Goal: Information Seeking & Learning: Learn about a topic

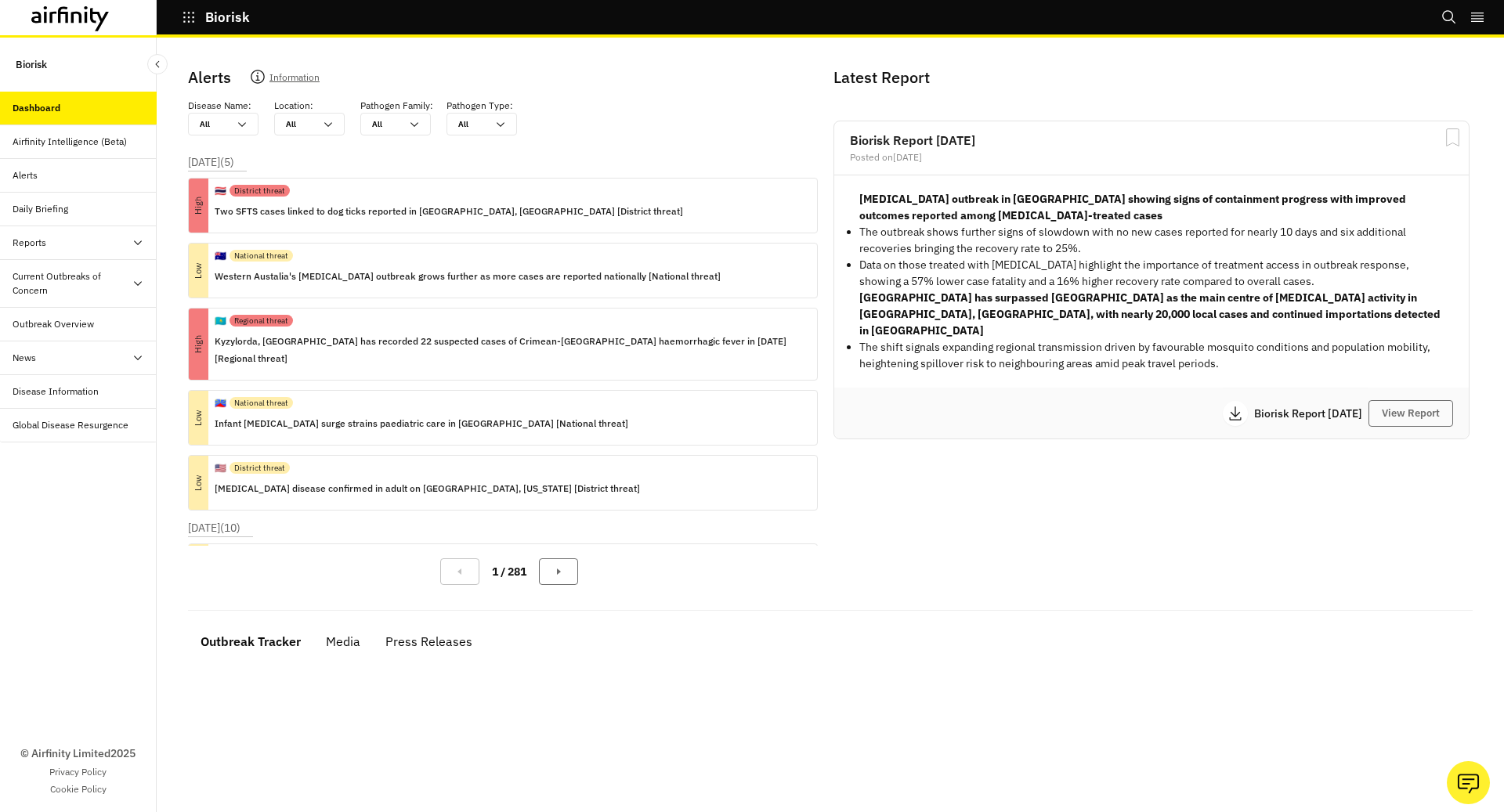
scroll to position [136, 0]
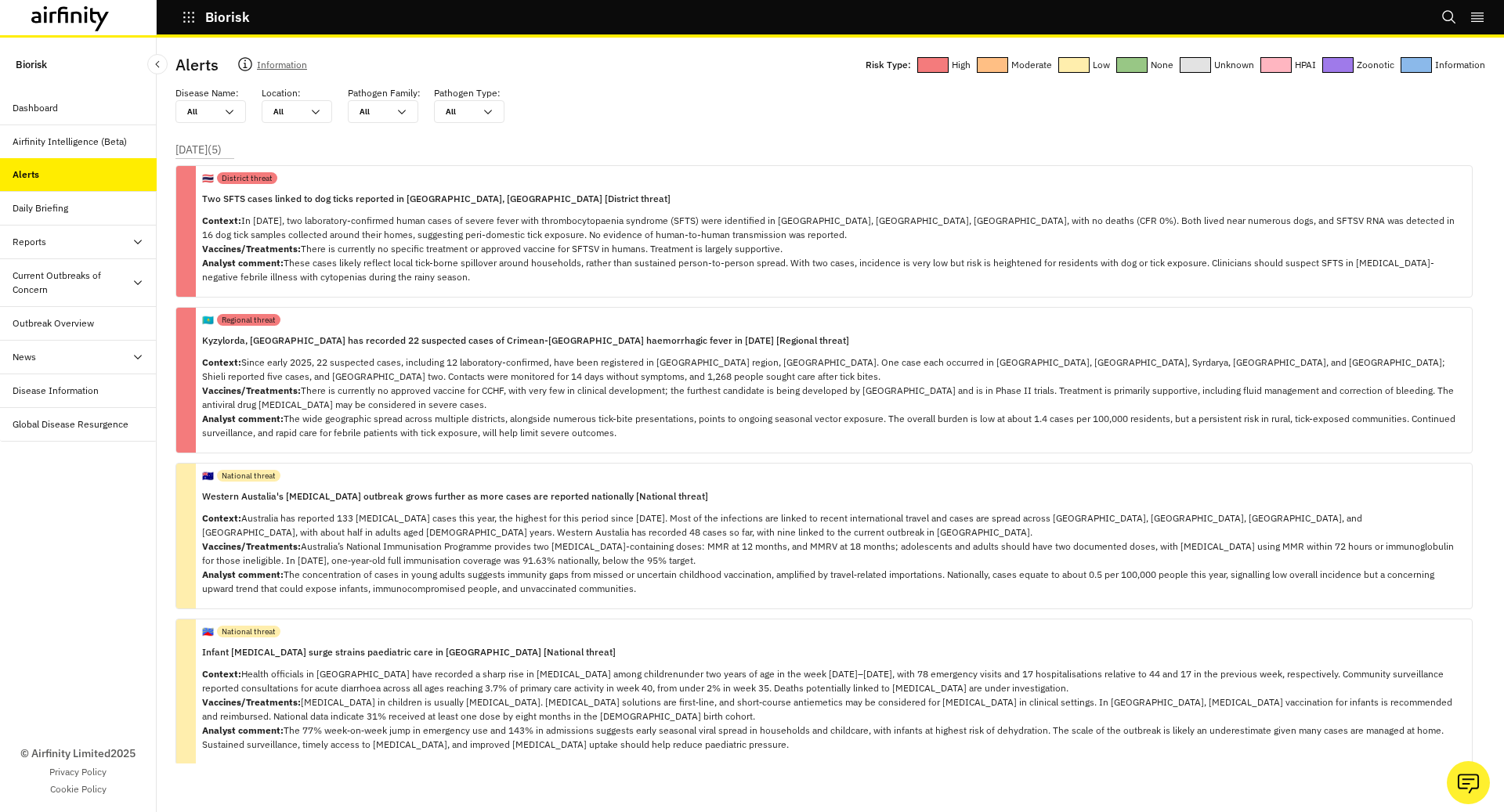
click at [93, 116] on div "Dashboard" at bounding box center [78, 108] width 156 height 34
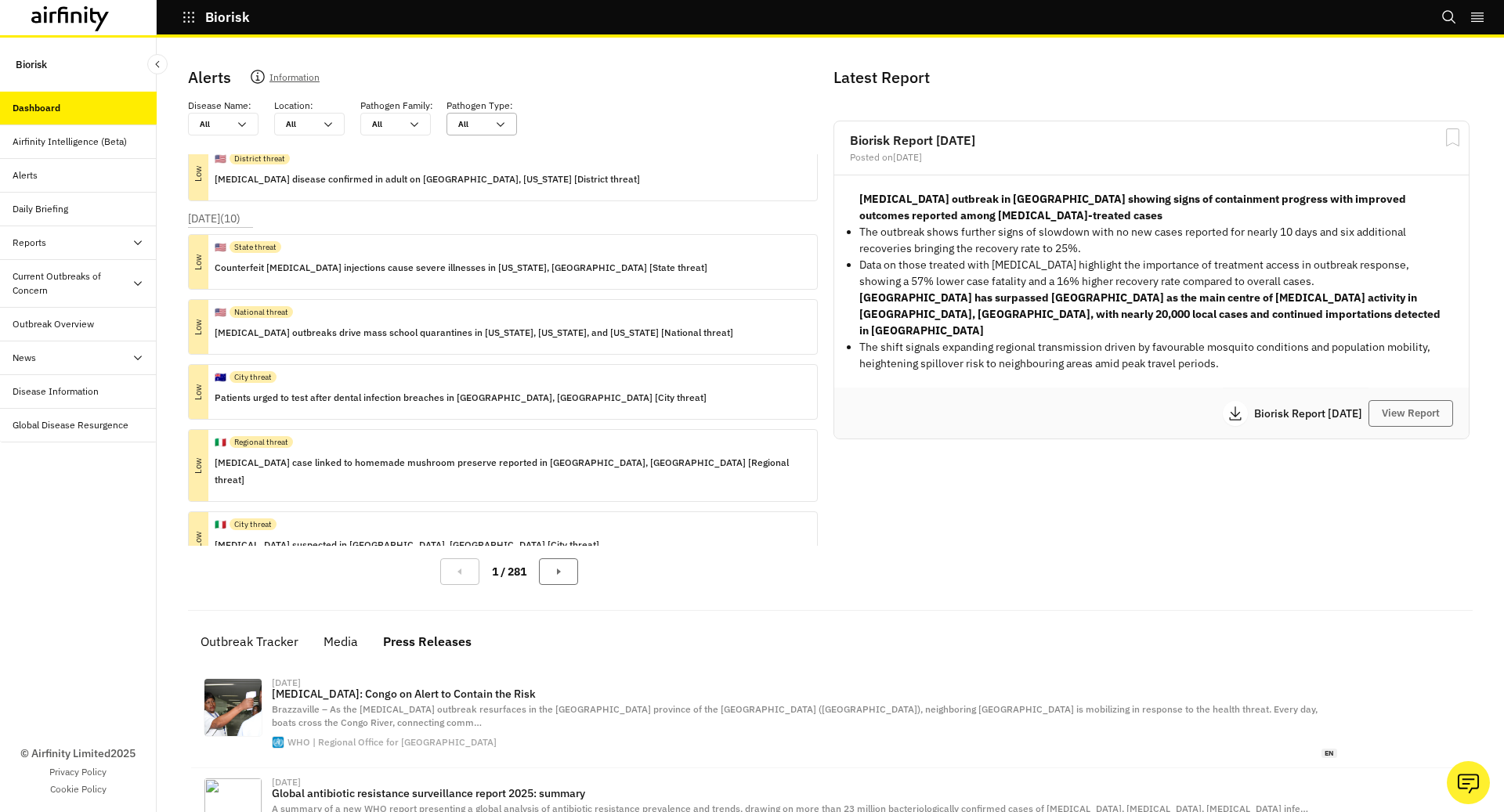
click at [499, 121] on icon at bounding box center [501, 124] width 13 height 13
click at [442, 121] on div at bounding box center [437, 124] width 13 height 22
click at [415, 121] on icon at bounding box center [415, 124] width 13 height 13
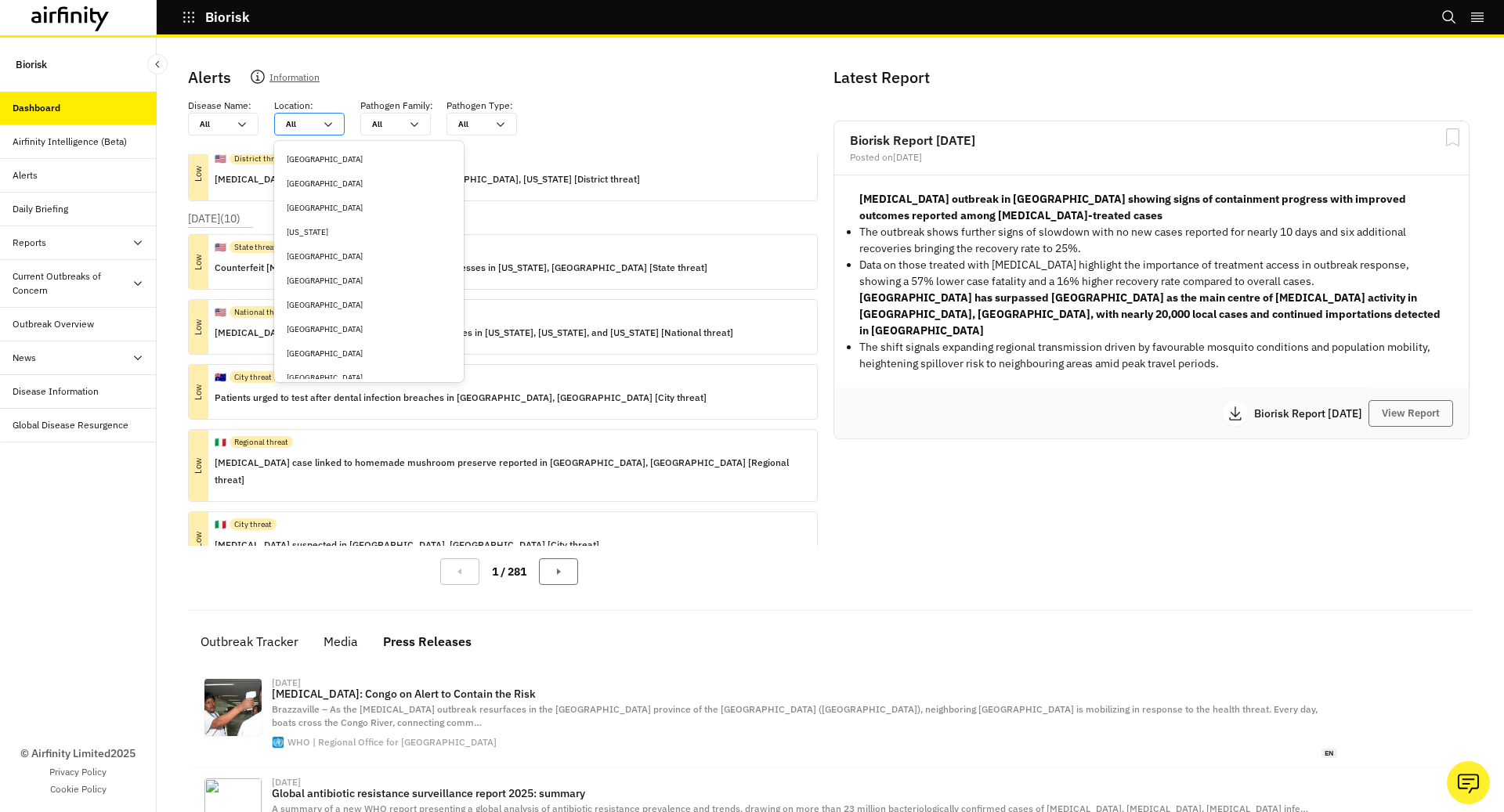
click at [313, 115] on div "All All" at bounding box center [299, 124] width 47 height 21
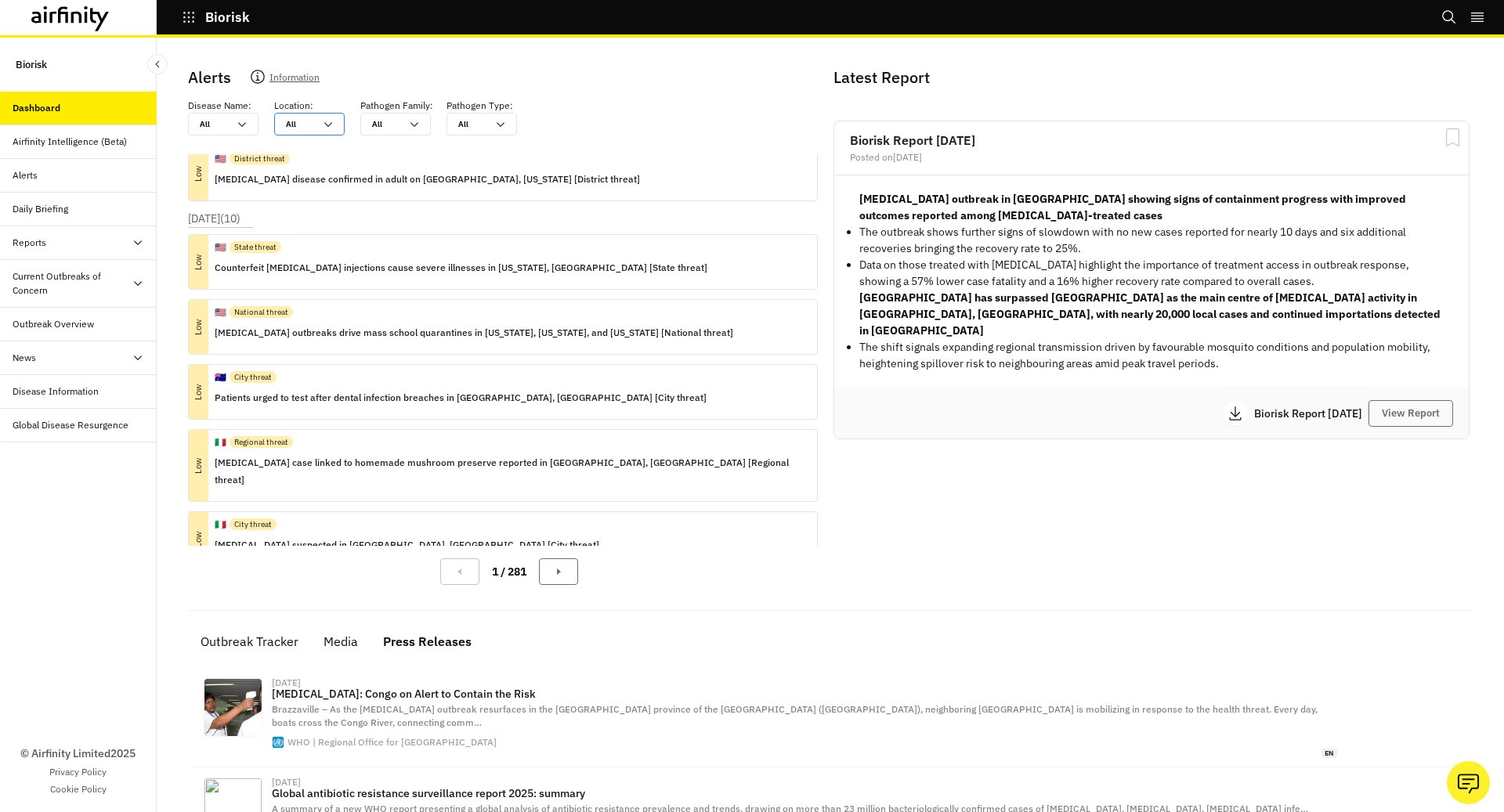
click at [313, 115] on div "All All" at bounding box center [299, 124] width 47 height 21
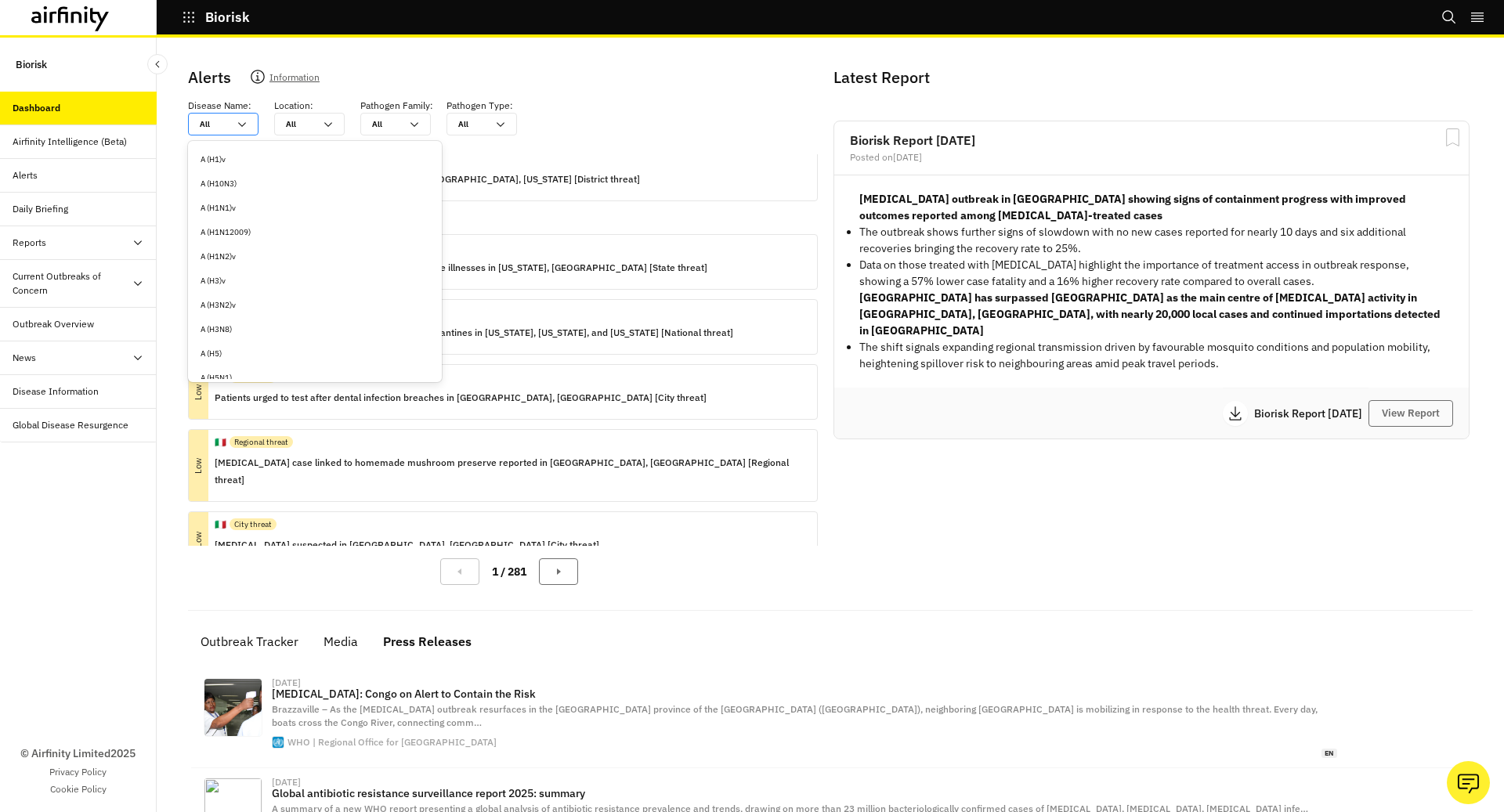
click at [242, 118] on icon at bounding box center [242, 124] width 13 height 13
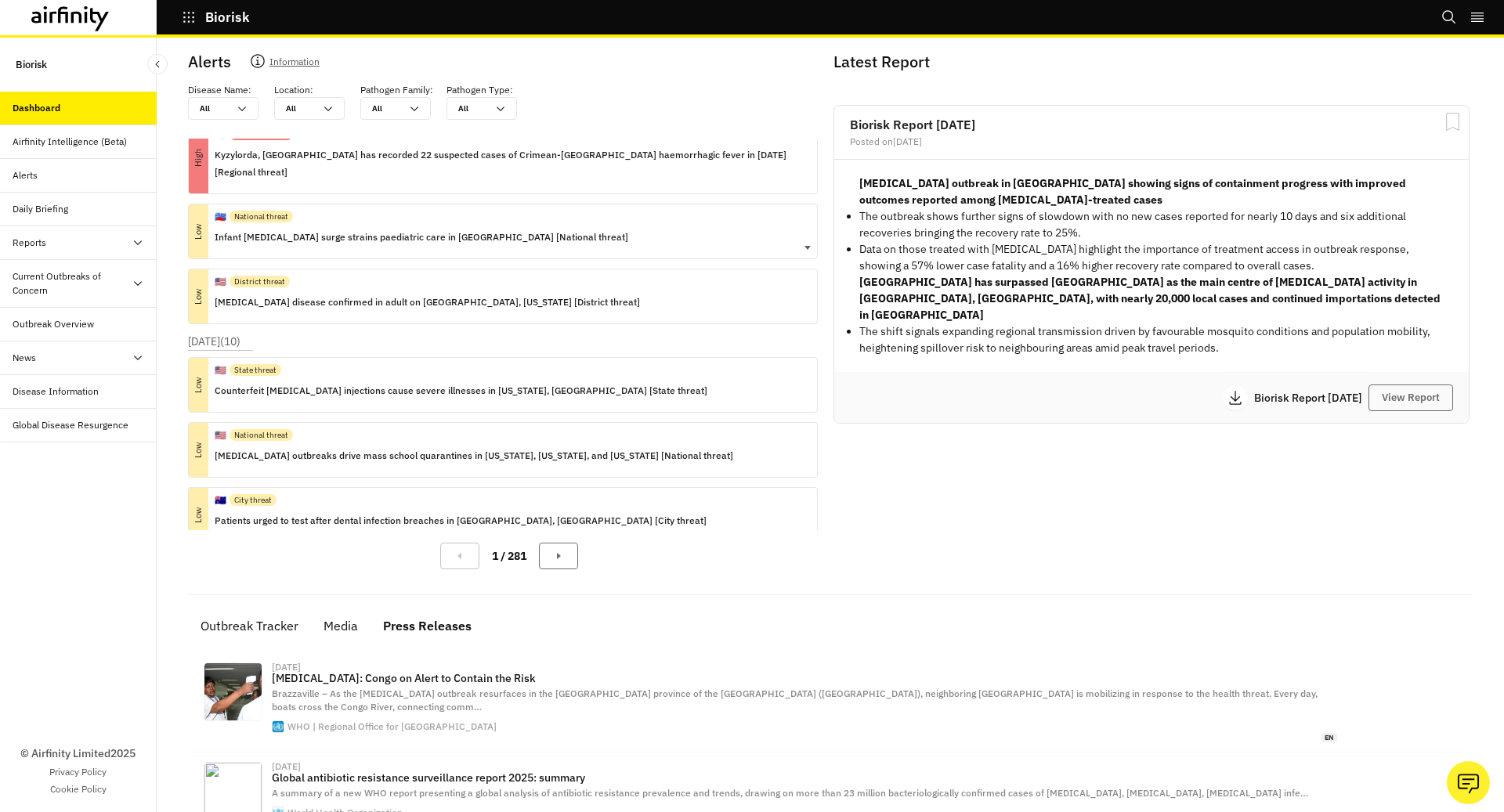
scroll to position [194, 0]
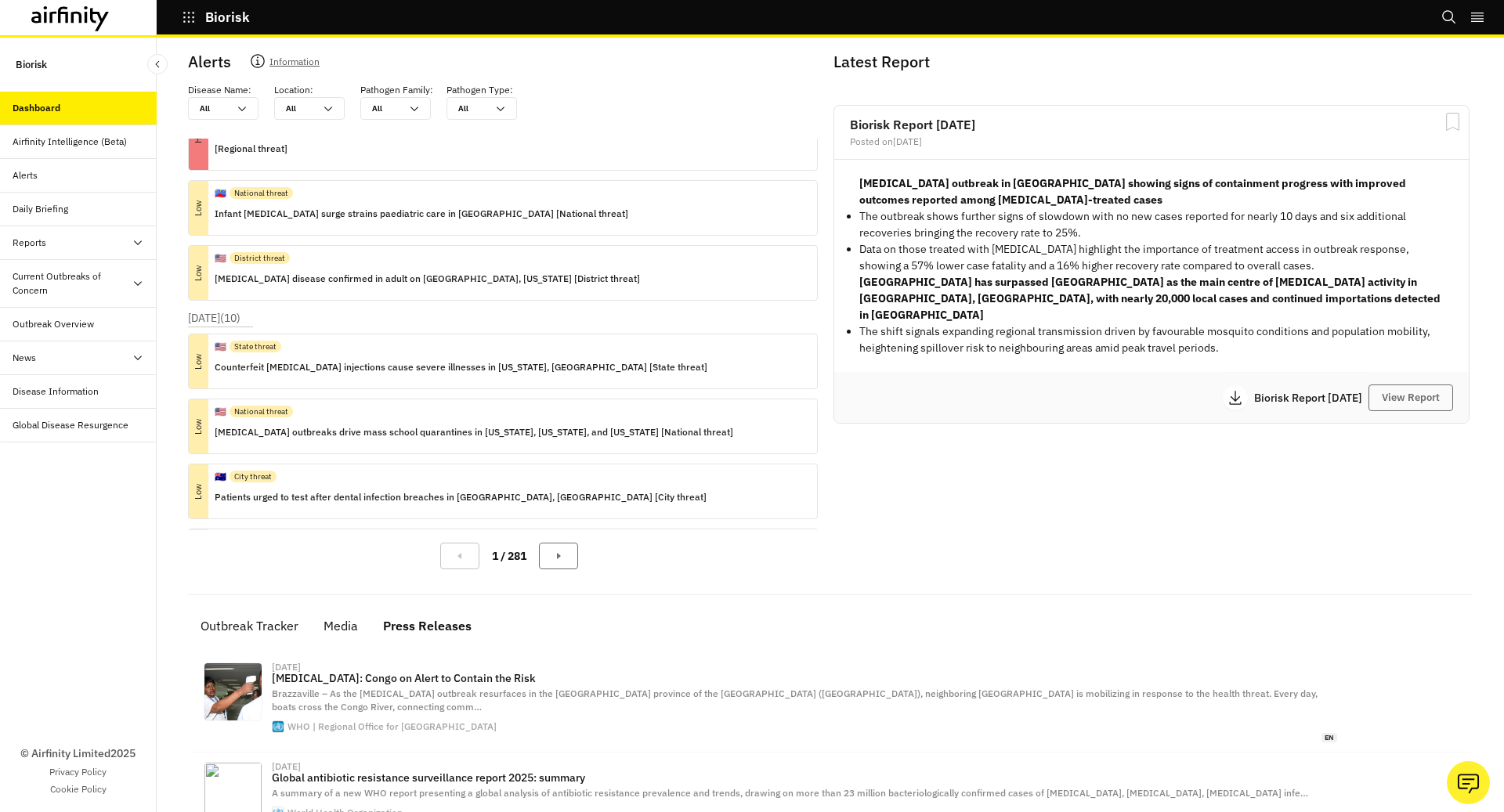
click at [190, 26] on button "Biorisk" at bounding box center [215, 17] width 68 height 26
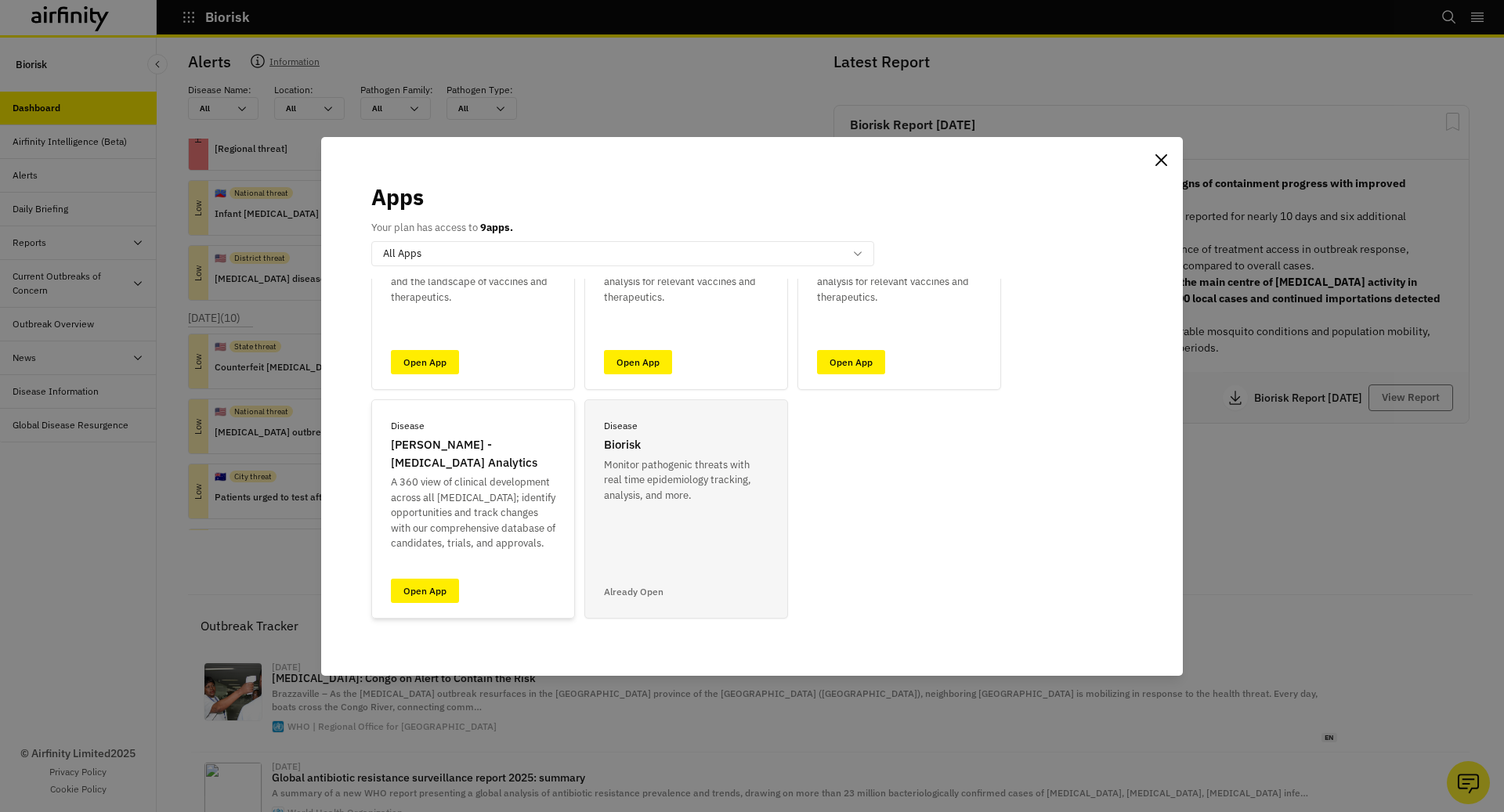
scroll to position [138, 0]
click at [446, 597] on link "Open App" at bounding box center [425, 594] width 68 height 24
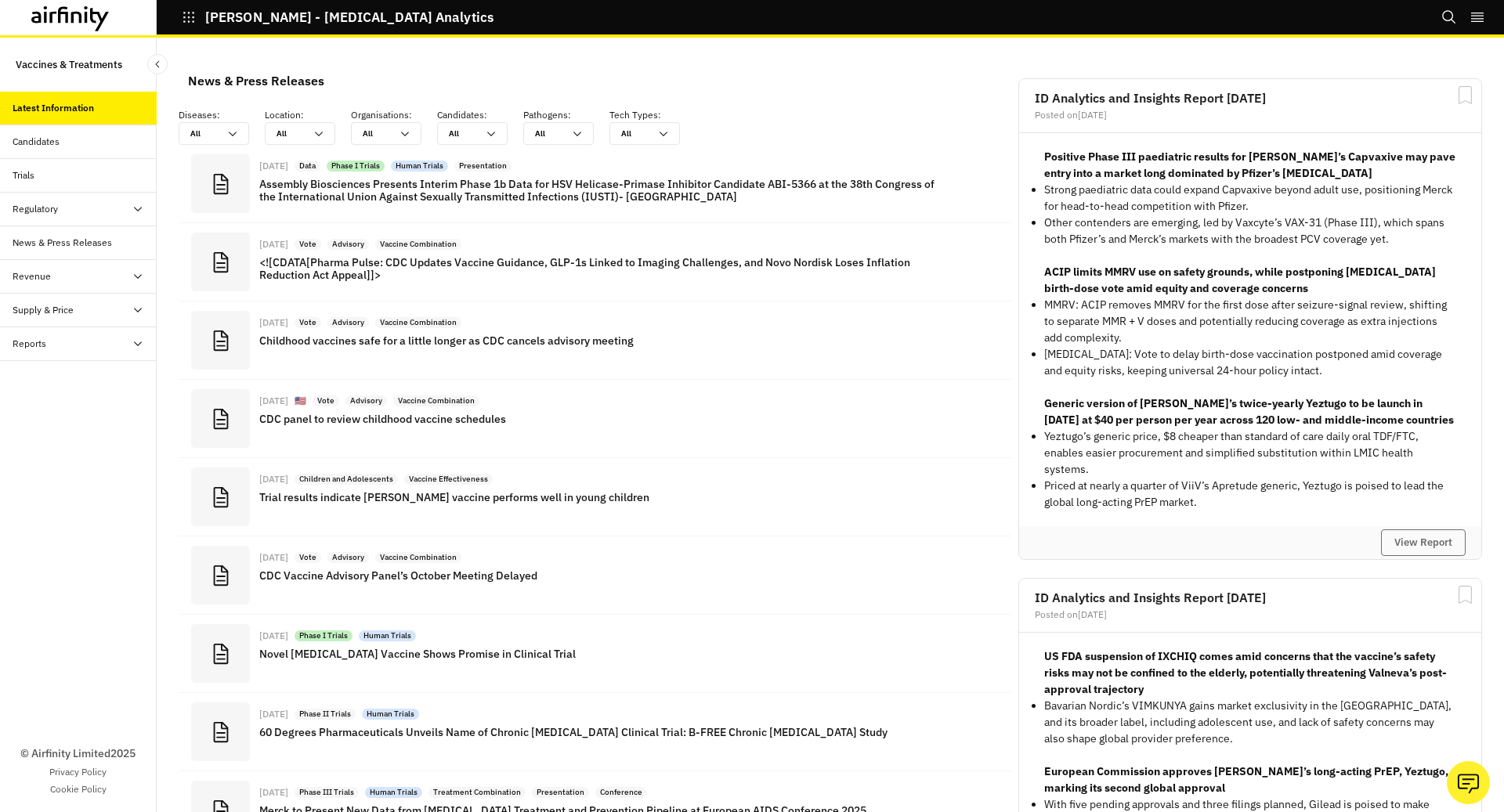
scroll to position [1174, 470]
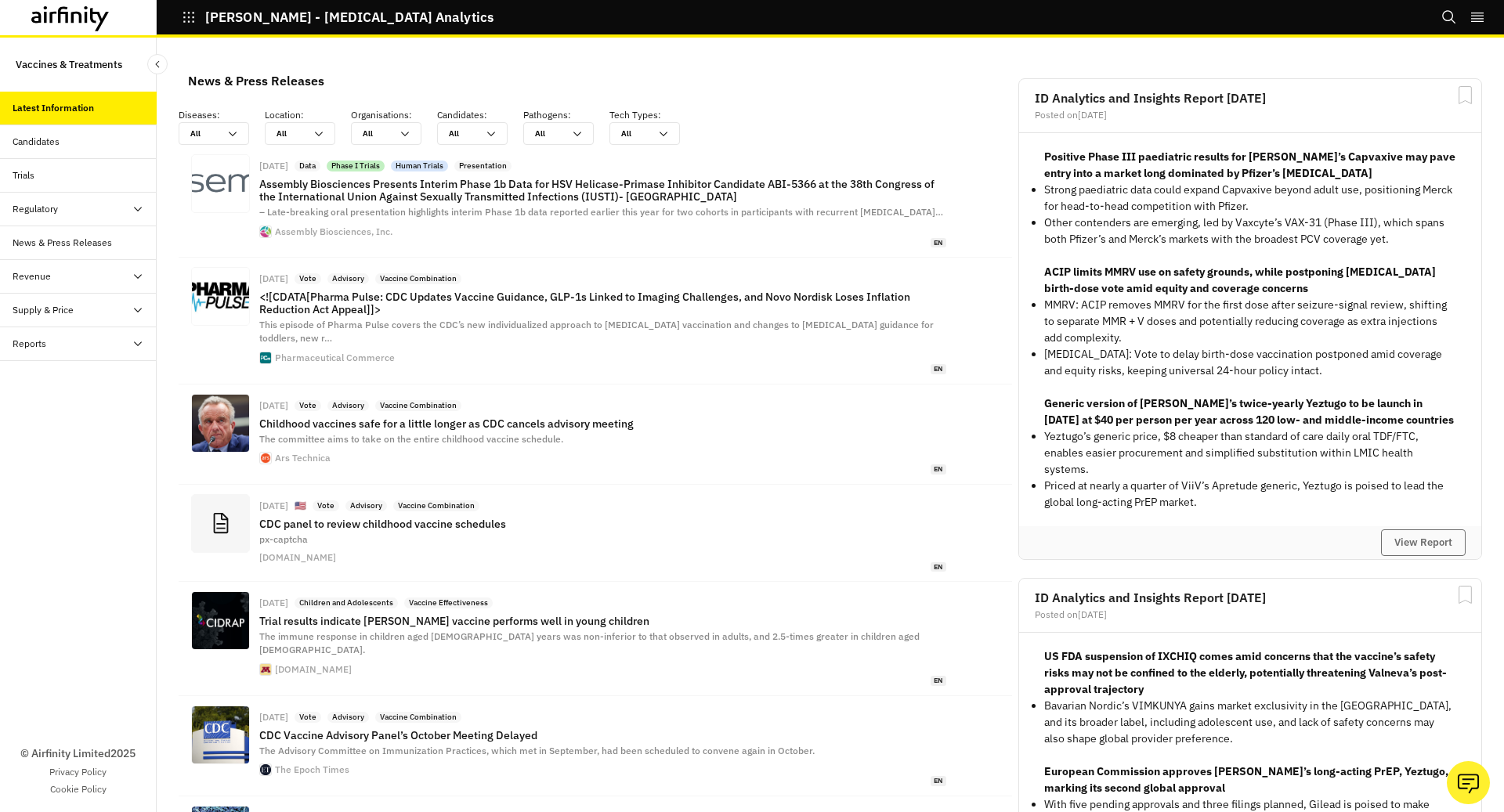
click at [186, 17] on icon "button" at bounding box center [189, 18] width 14 height 14
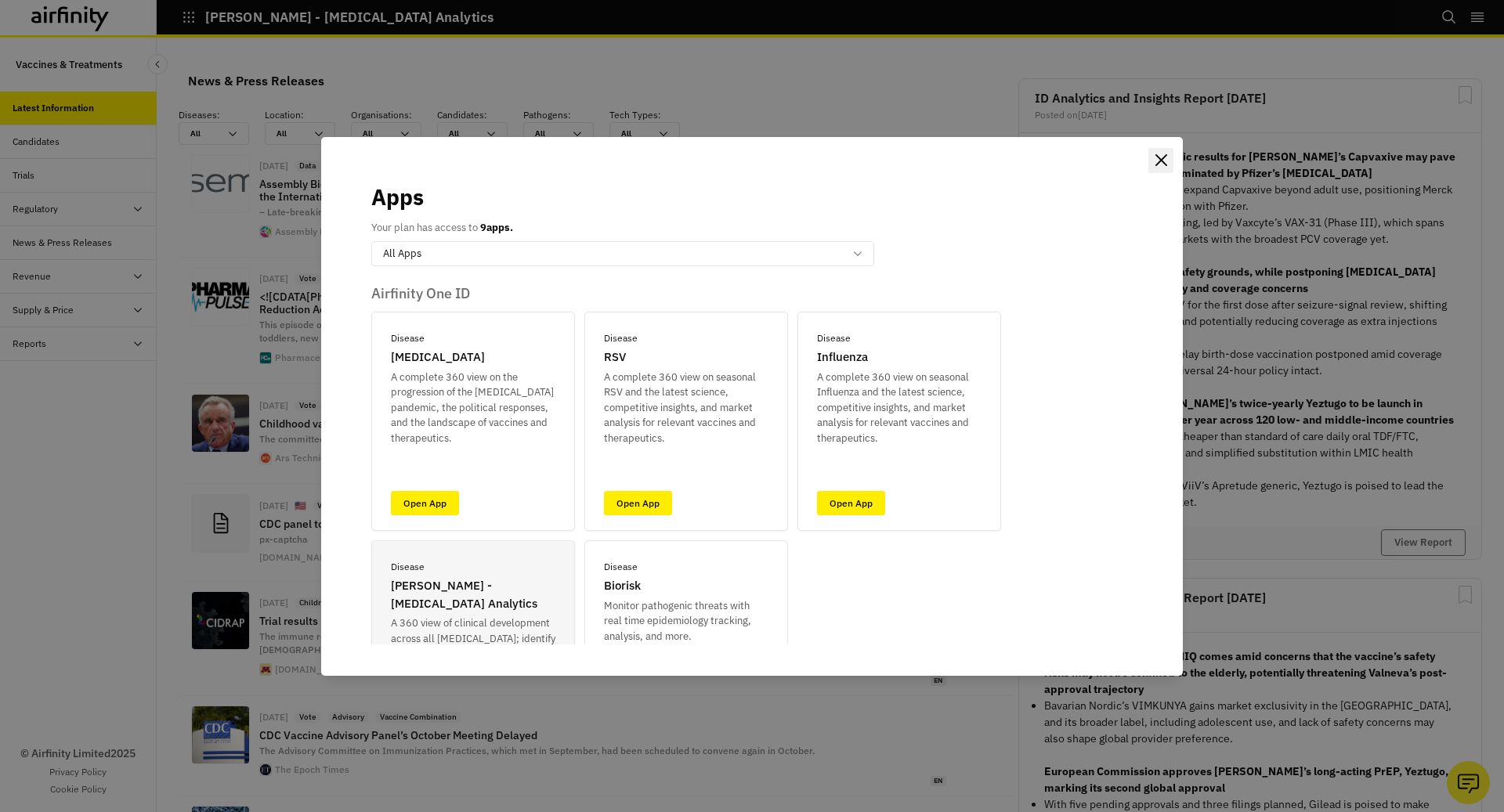
click at [1157, 155] on icon "Close" at bounding box center [1161, 160] width 12 height 12
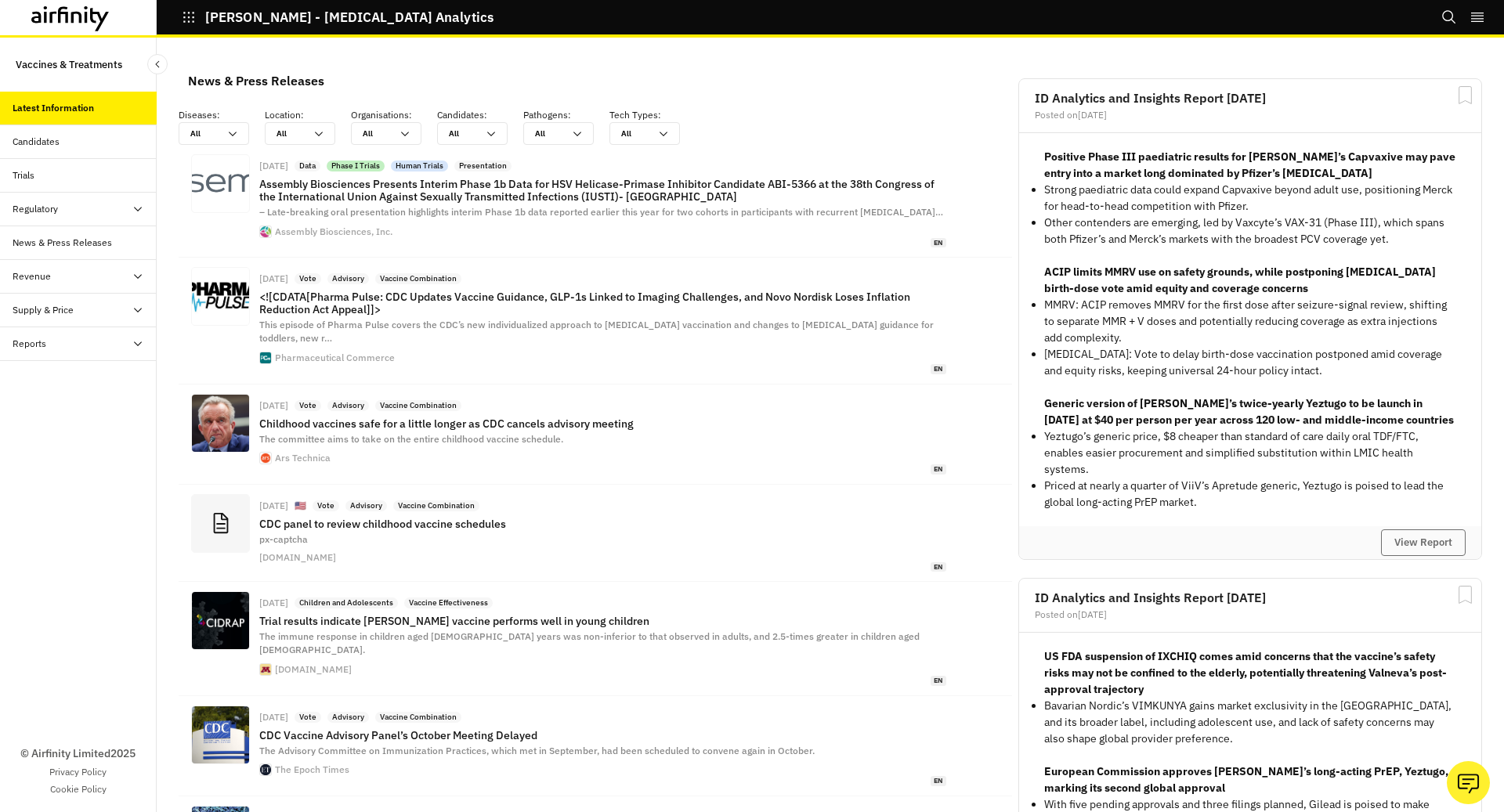
click at [178, 18] on div "IDA - Infectious Disease Analytics" at bounding box center [325, 17] width 337 height 26
click at [188, 21] on icon "button" at bounding box center [189, 18] width 11 height 11
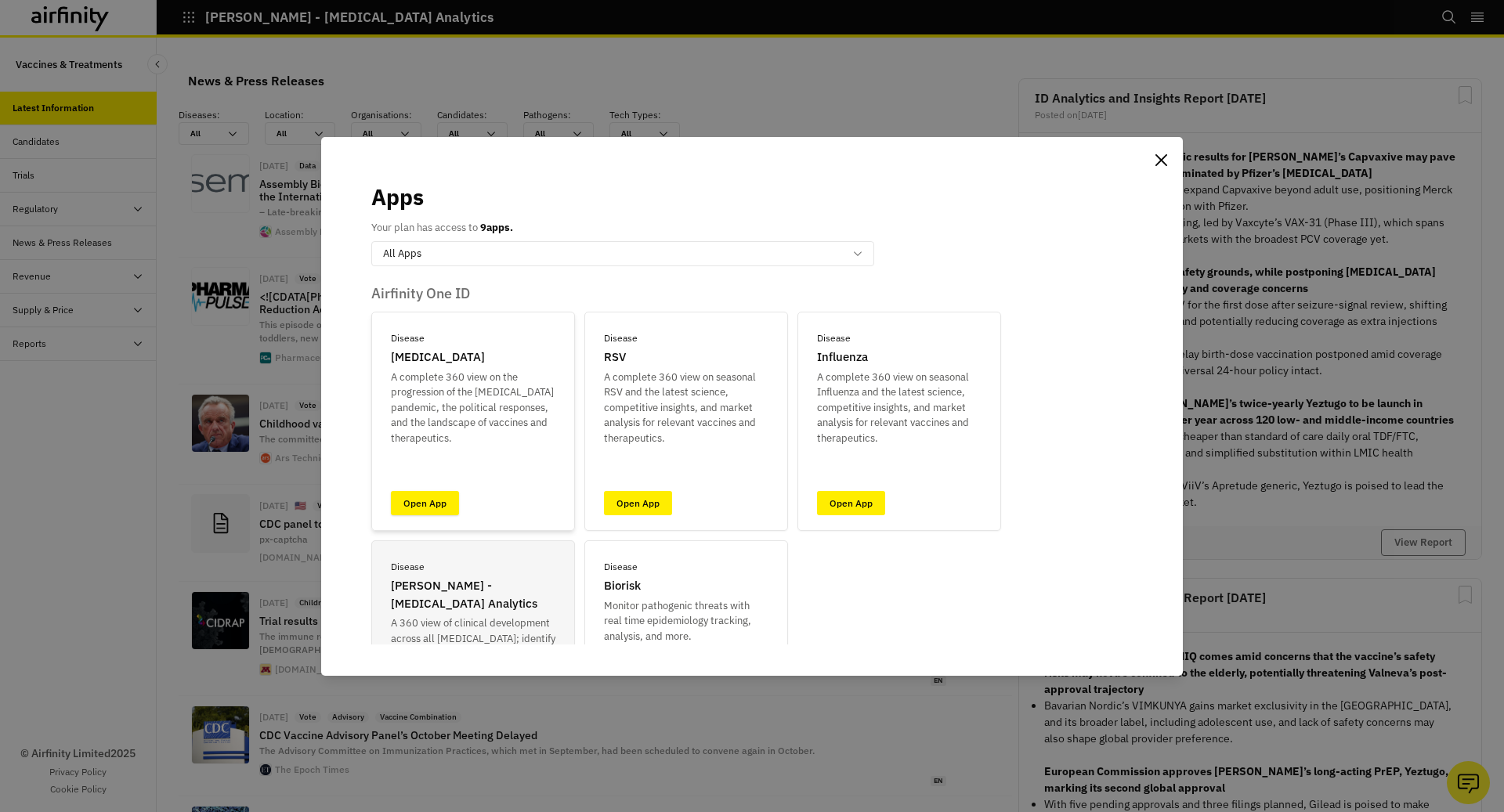
click at [421, 498] on link "Open App" at bounding box center [425, 503] width 68 height 24
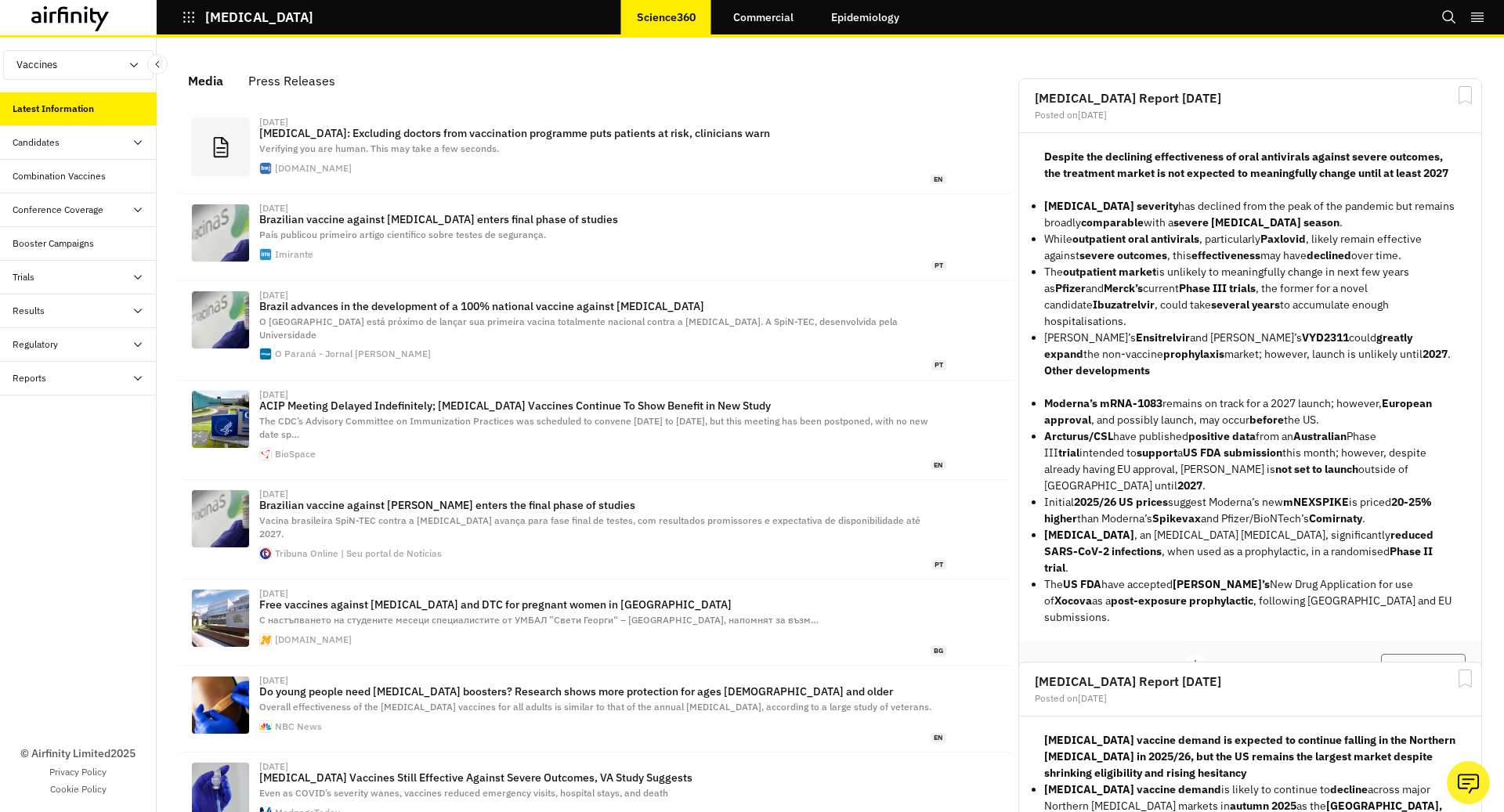
scroll to position [1, 1]
click at [845, 22] on link "Epidemiology" at bounding box center [865, 17] width 100 height 38
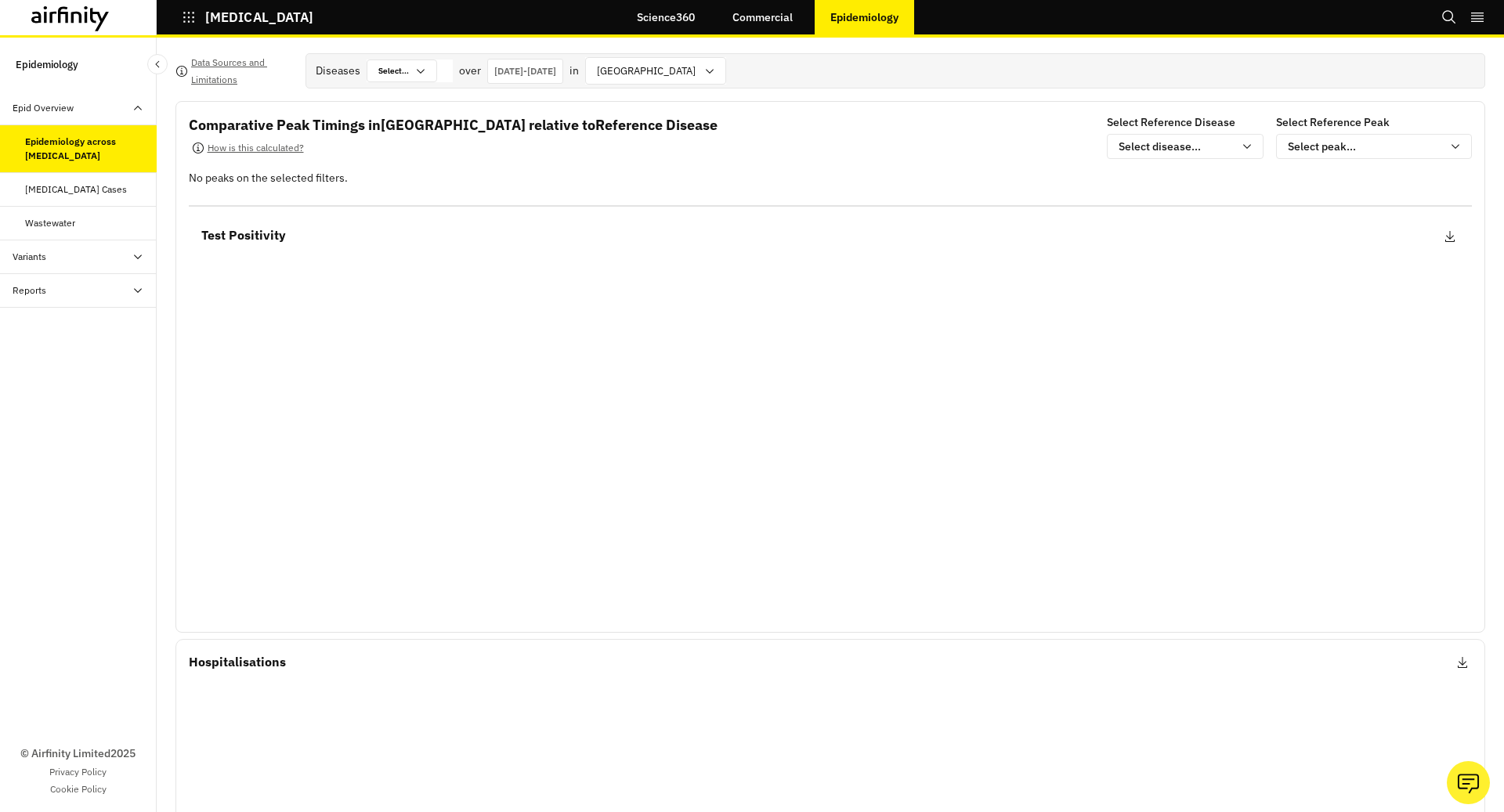
click at [181, 25] on button "COVID-19" at bounding box center [247, 17] width 132 height 26
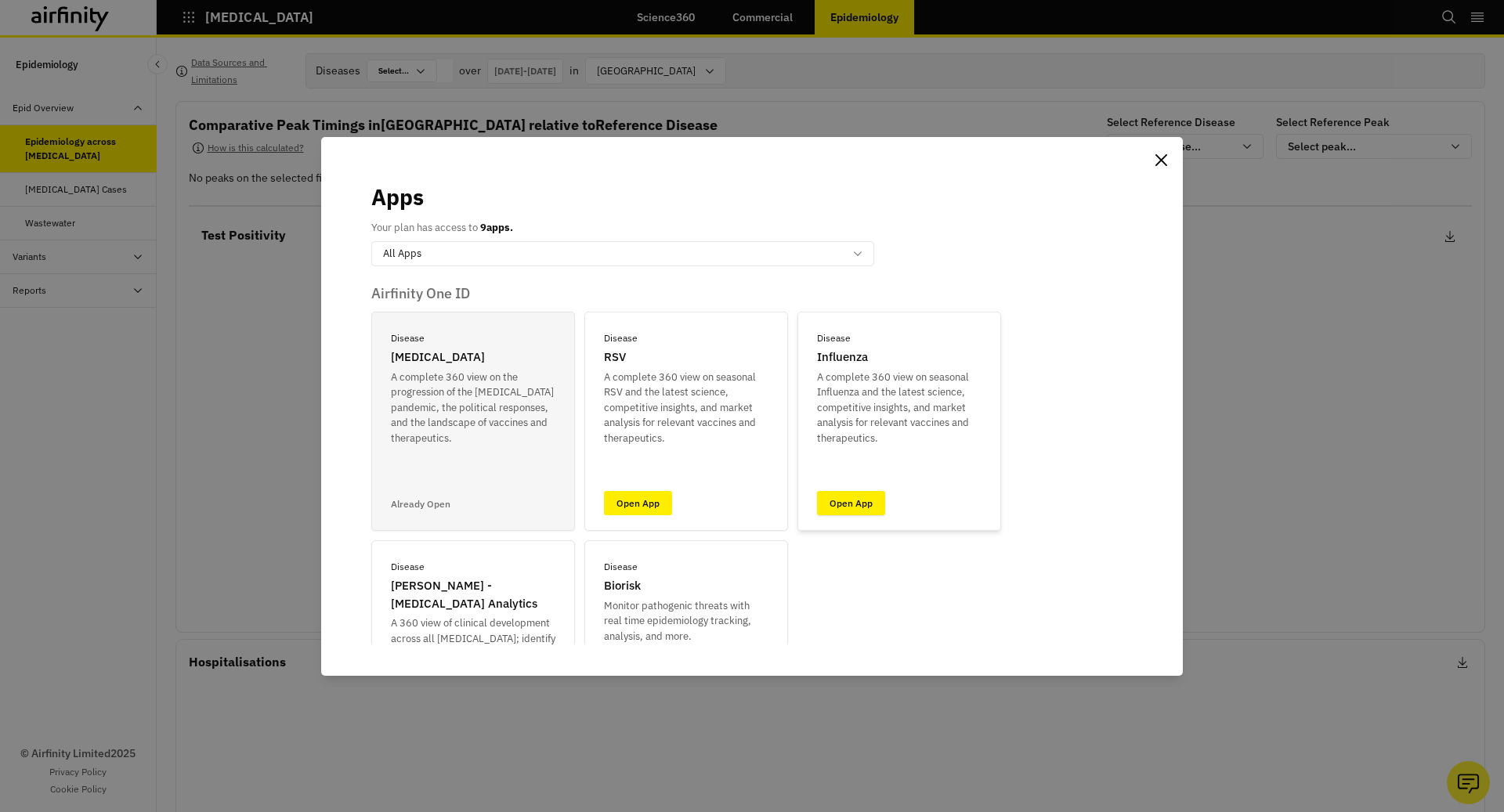
click at [873, 505] on link "Open App" at bounding box center [851, 503] width 68 height 24
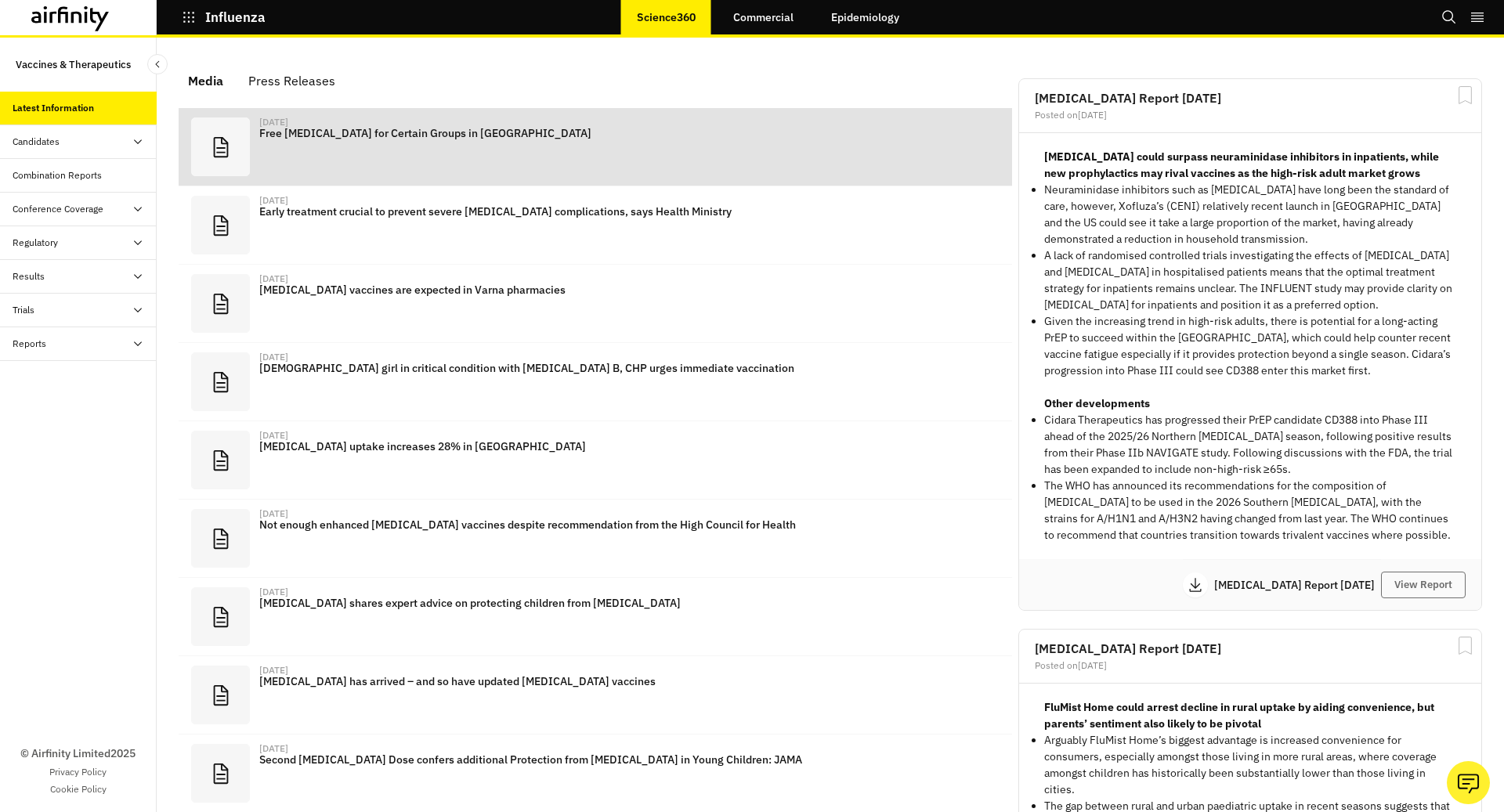
scroll to position [964, 470]
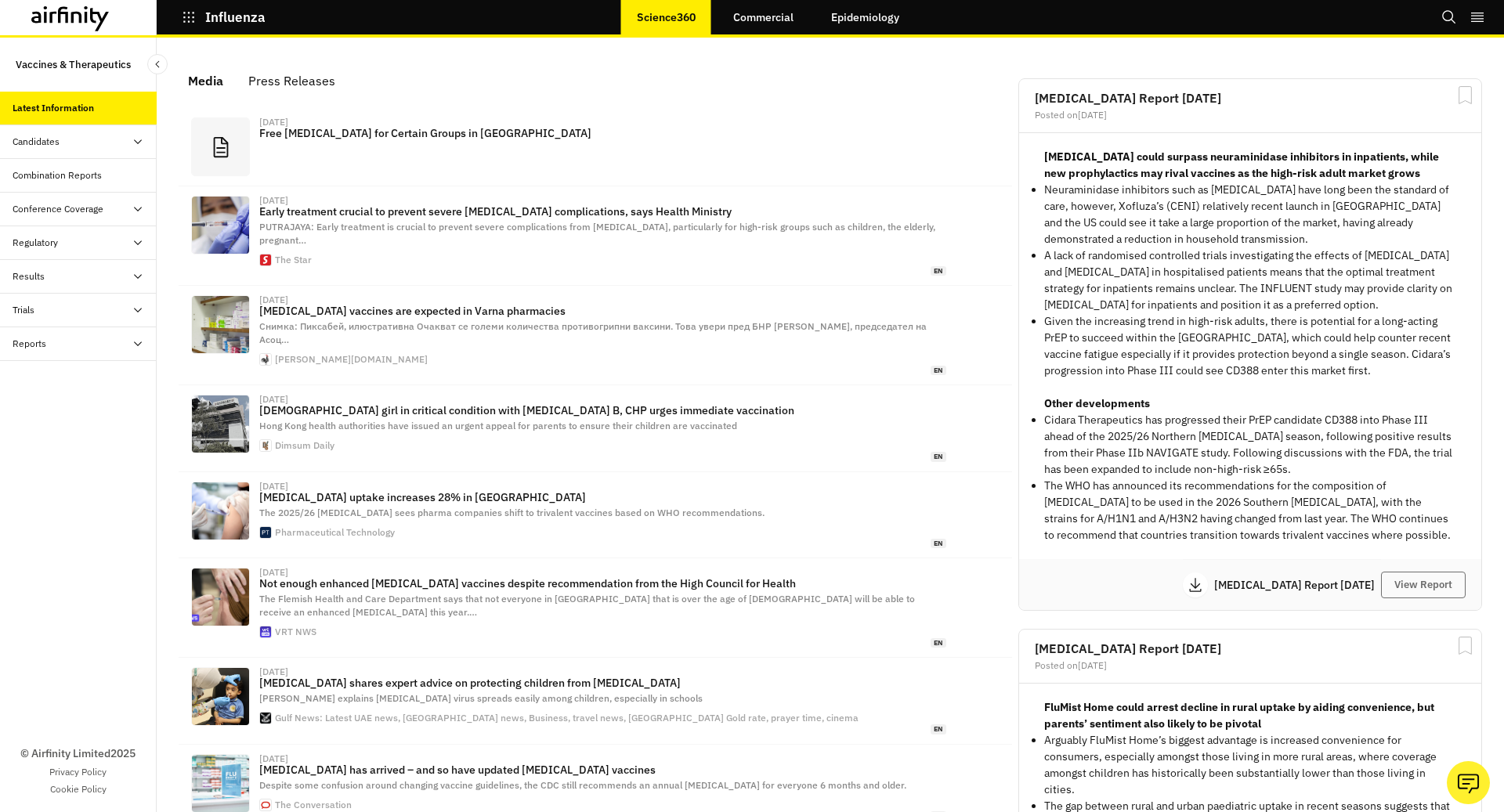
click at [879, 15] on link "Epidemiology" at bounding box center [865, 17] width 100 height 38
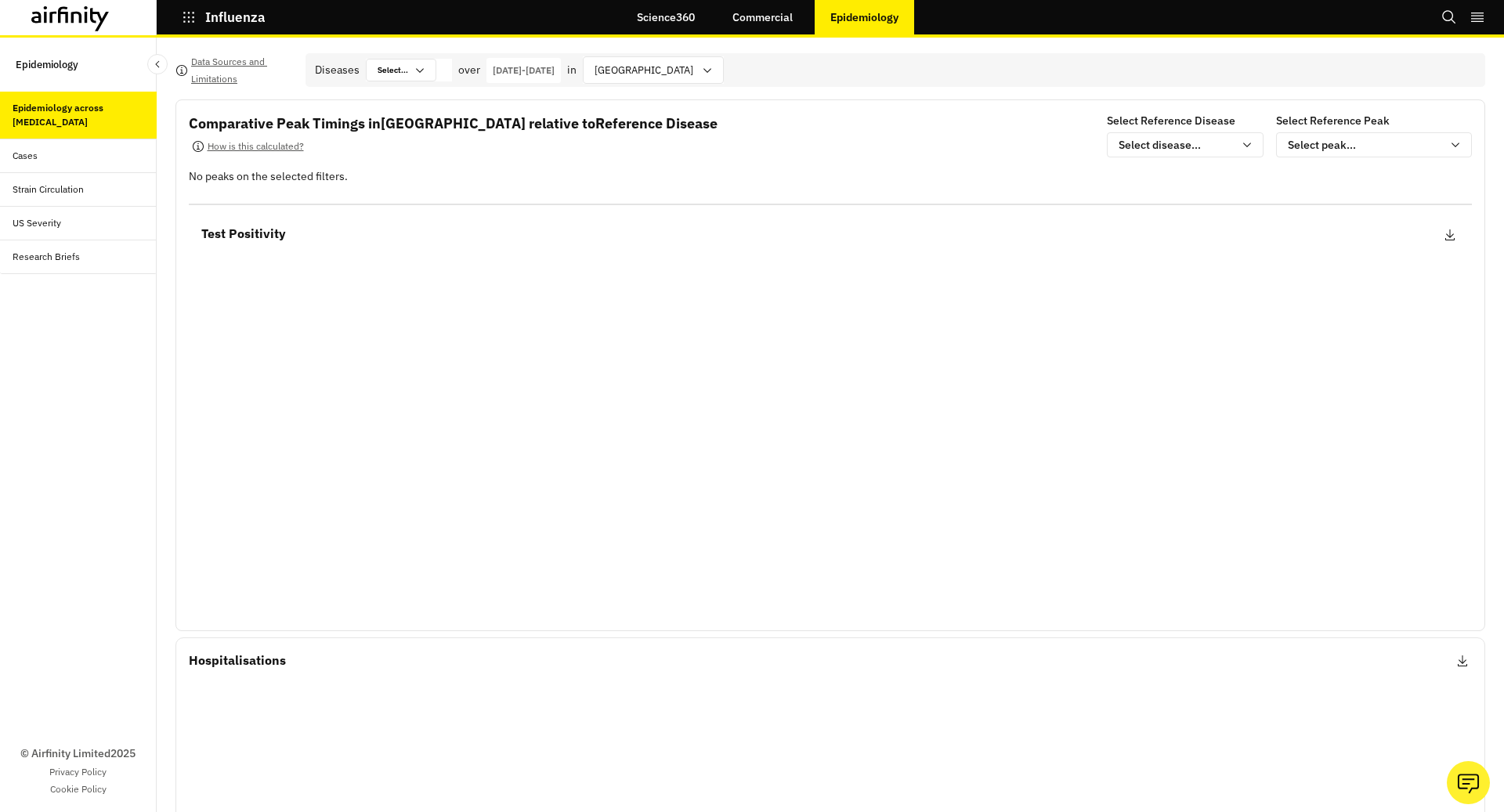
click at [172, 16] on div "Influenza" at bounding box center [234, 17] width 156 height 26
click at [189, 25] on button "Influenza" at bounding box center [223, 17] width 83 height 26
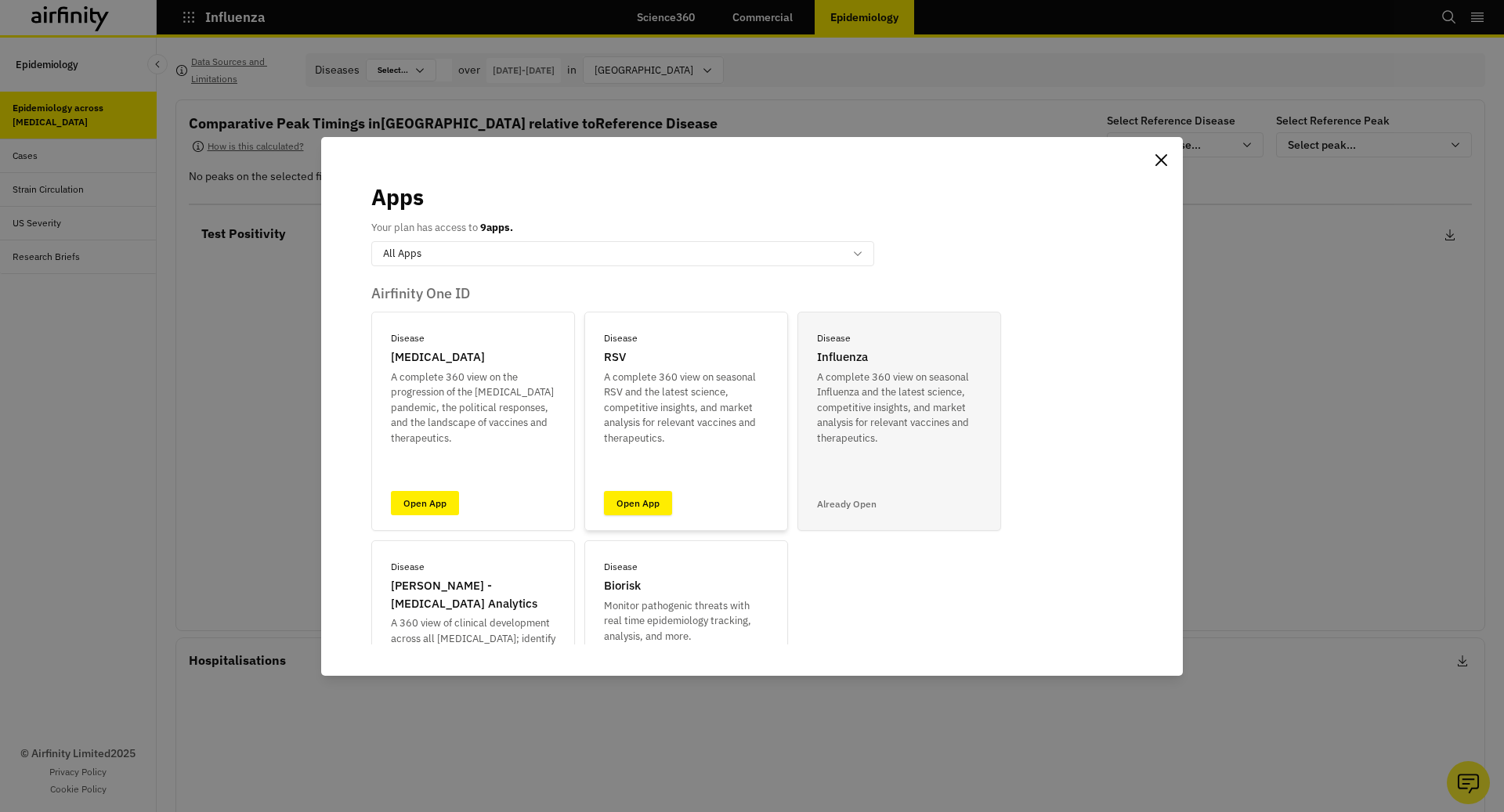
click at [653, 508] on link "Open App" at bounding box center [638, 503] width 68 height 24
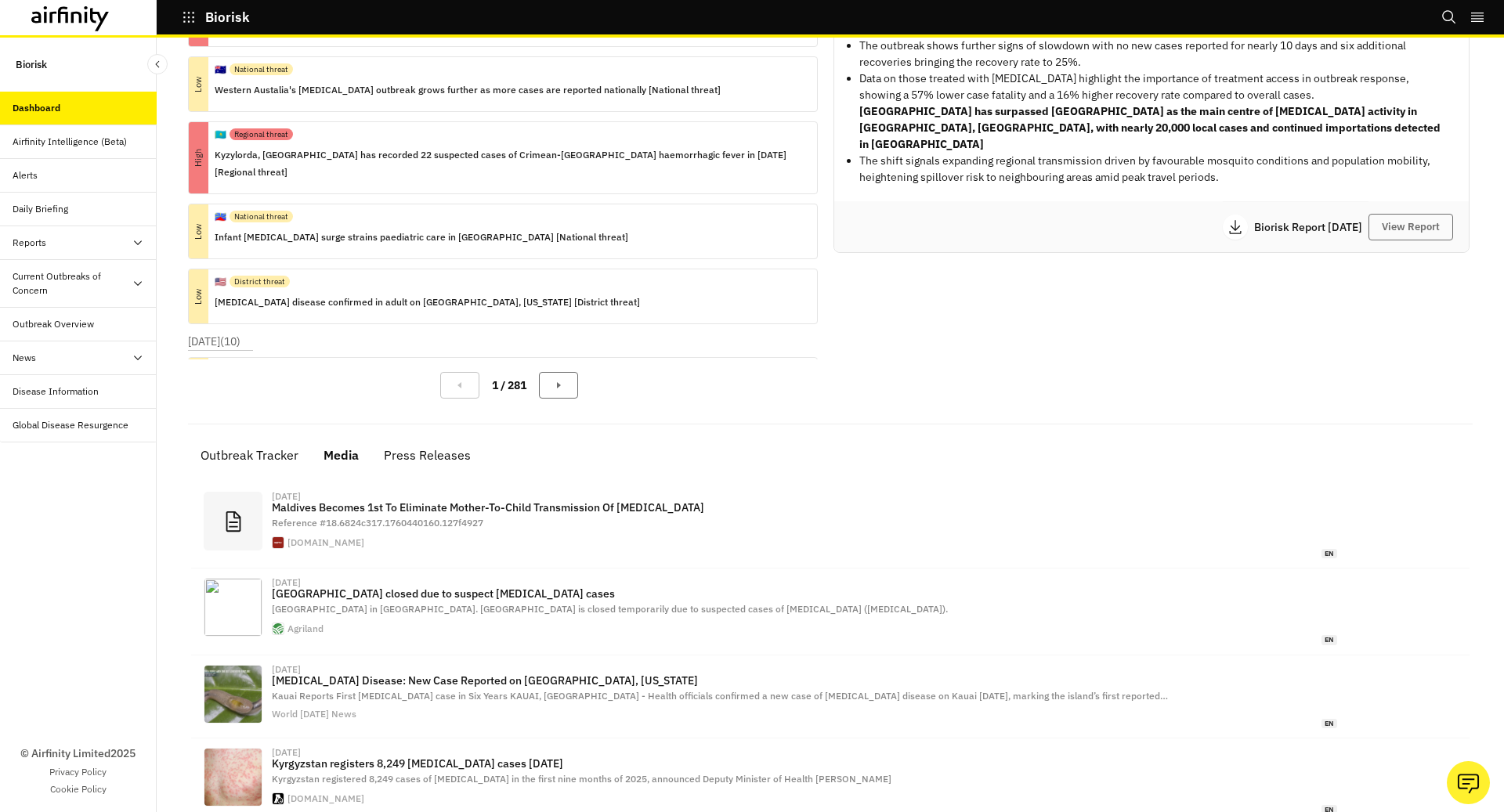
scroll to position [189, 0]
